Goal: Information Seeking & Learning: Check status

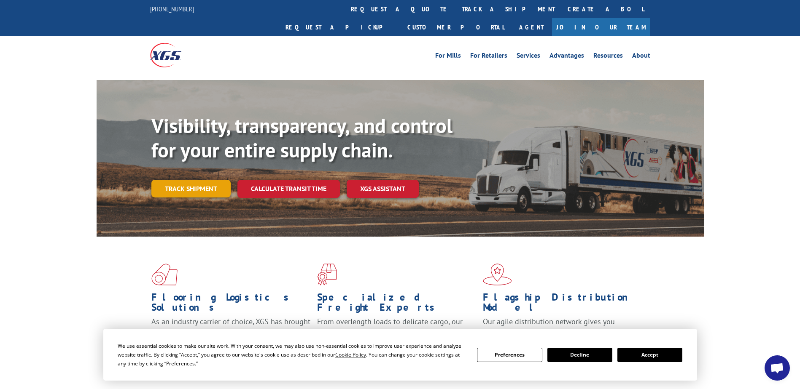
click at [195, 180] on link "Track shipment" at bounding box center [190, 189] width 79 height 18
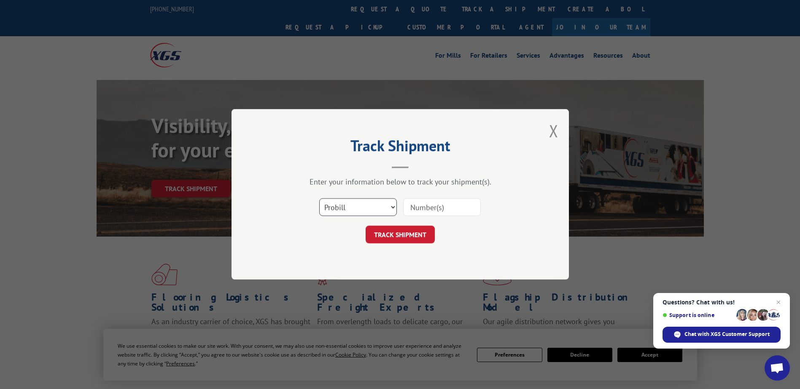
click at [341, 205] on select "Select category... Probill BOL PO" at bounding box center [358, 208] width 78 height 18
select select "po"
click at [319, 199] on select "Select category... Probill BOL PO" at bounding box center [358, 208] width 78 height 18
click at [422, 204] on input at bounding box center [442, 208] width 78 height 18
type input "1000066045"
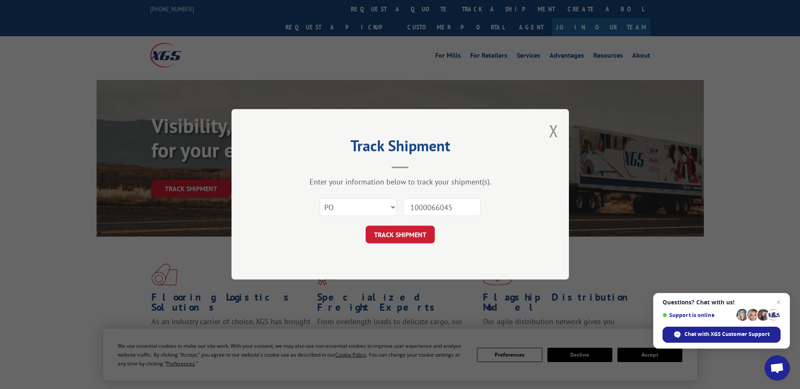
click button "TRACK SHIPMENT" at bounding box center [399, 235] width 69 height 18
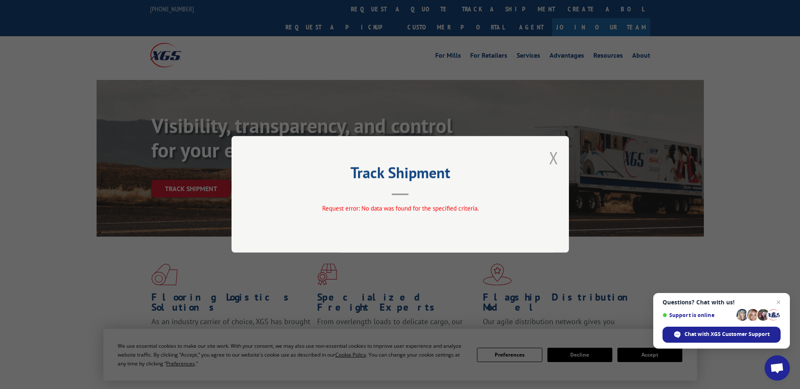
click at [553, 153] on button "Close modal" at bounding box center [553, 158] width 9 height 22
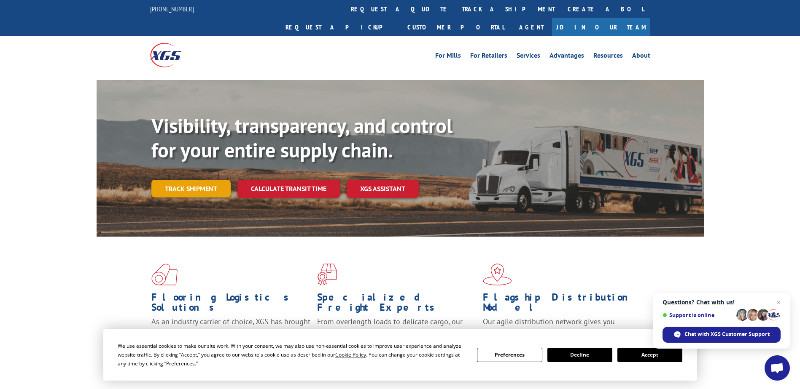
click at [180, 180] on link "Track shipment" at bounding box center [190, 189] width 79 height 18
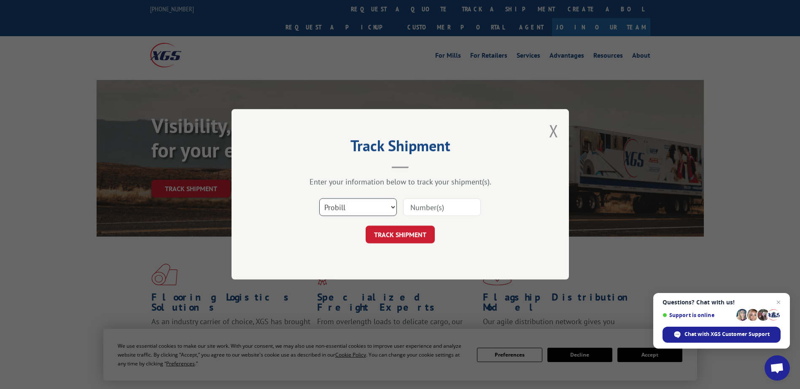
click at [381, 209] on select "Select category... Probill BOL PO" at bounding box center [358, 208] width 78 height 18
select select "bol"
click at [319, 199] on select "Select category... Probill BOL PO" at bounding box center [358, 208] width 78 height 18
click at [419, 206] on input at bounding box center [442, 208] width 78 height 18
type input "1000066045"
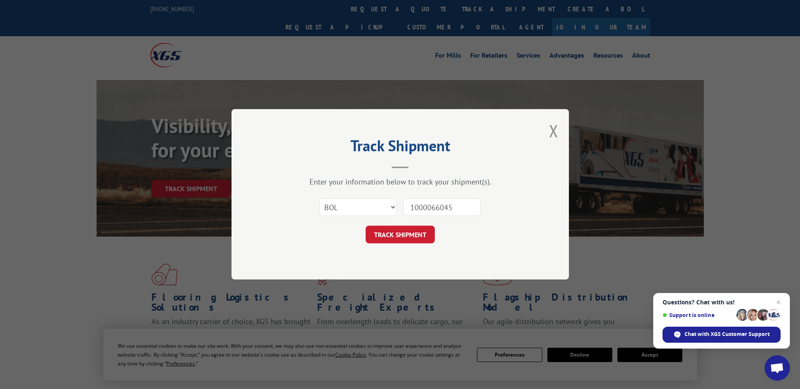
click button "TRACK SHIPMENT" at bounding box center [399, 235] width 69 height 18
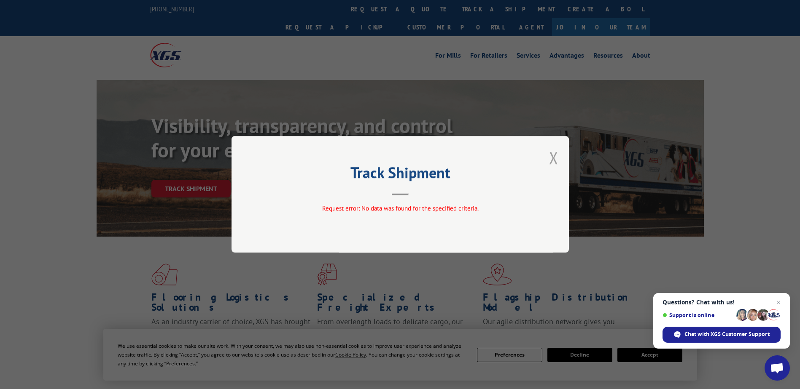
click at [556, 161] on button "Close modal" at bounding box center [553, 158] width 9 height 22
